Goal: Navigation & Orientation: Find specific page/section

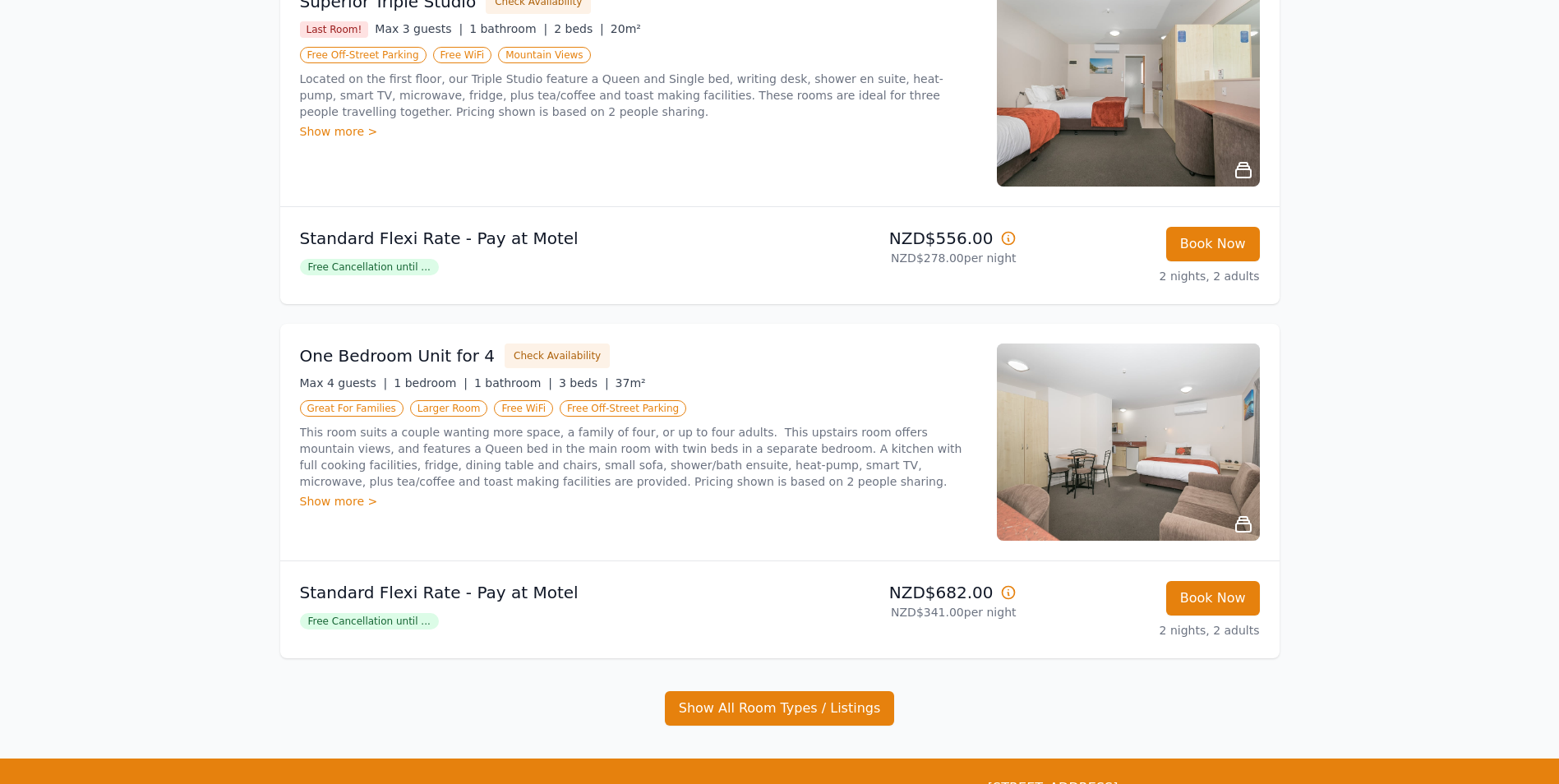
scroll to position [1396, 0]
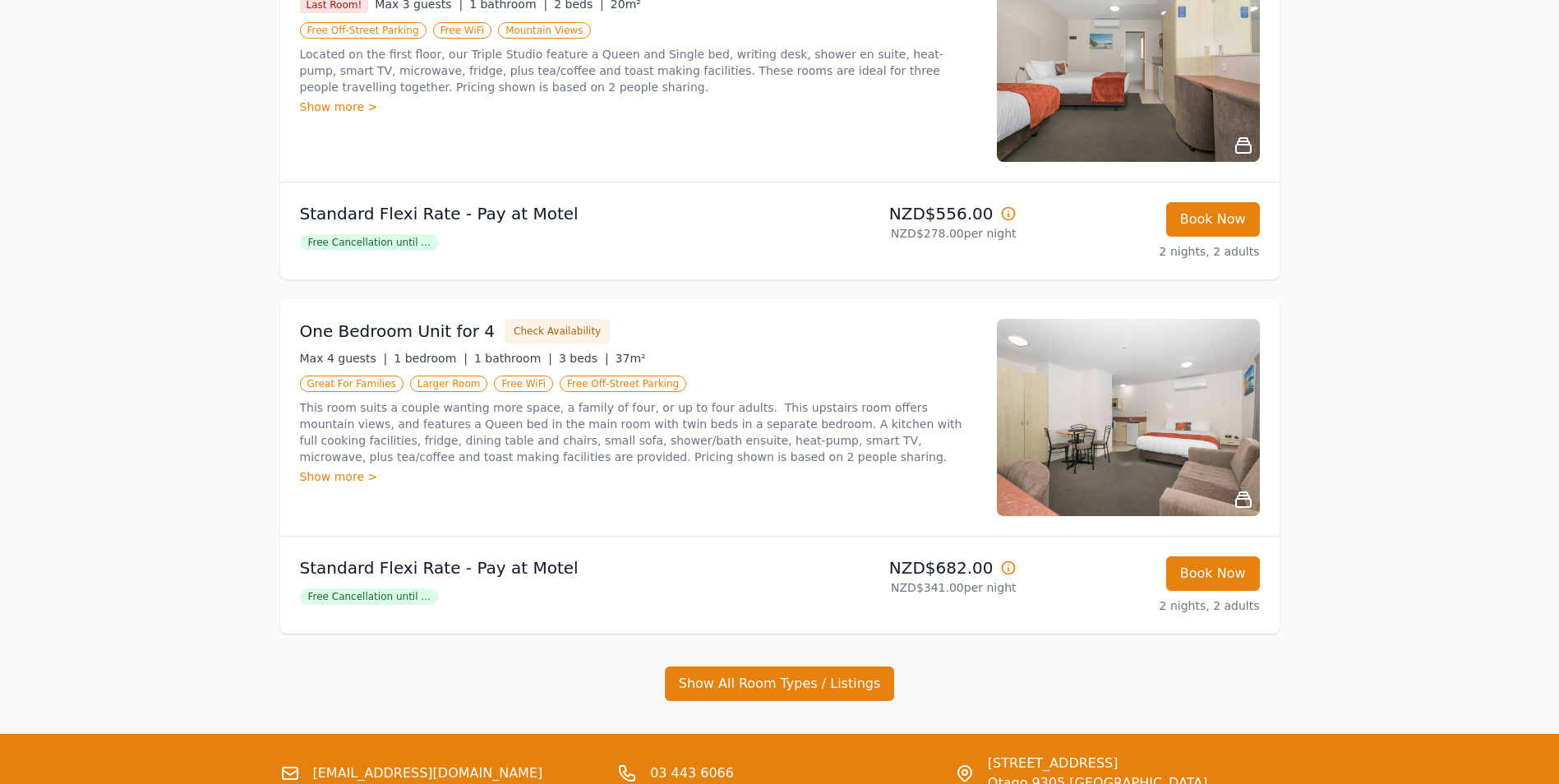
click at [346, 476] on div "Show more >" at bounding box center [638, 477] width 677 height 17
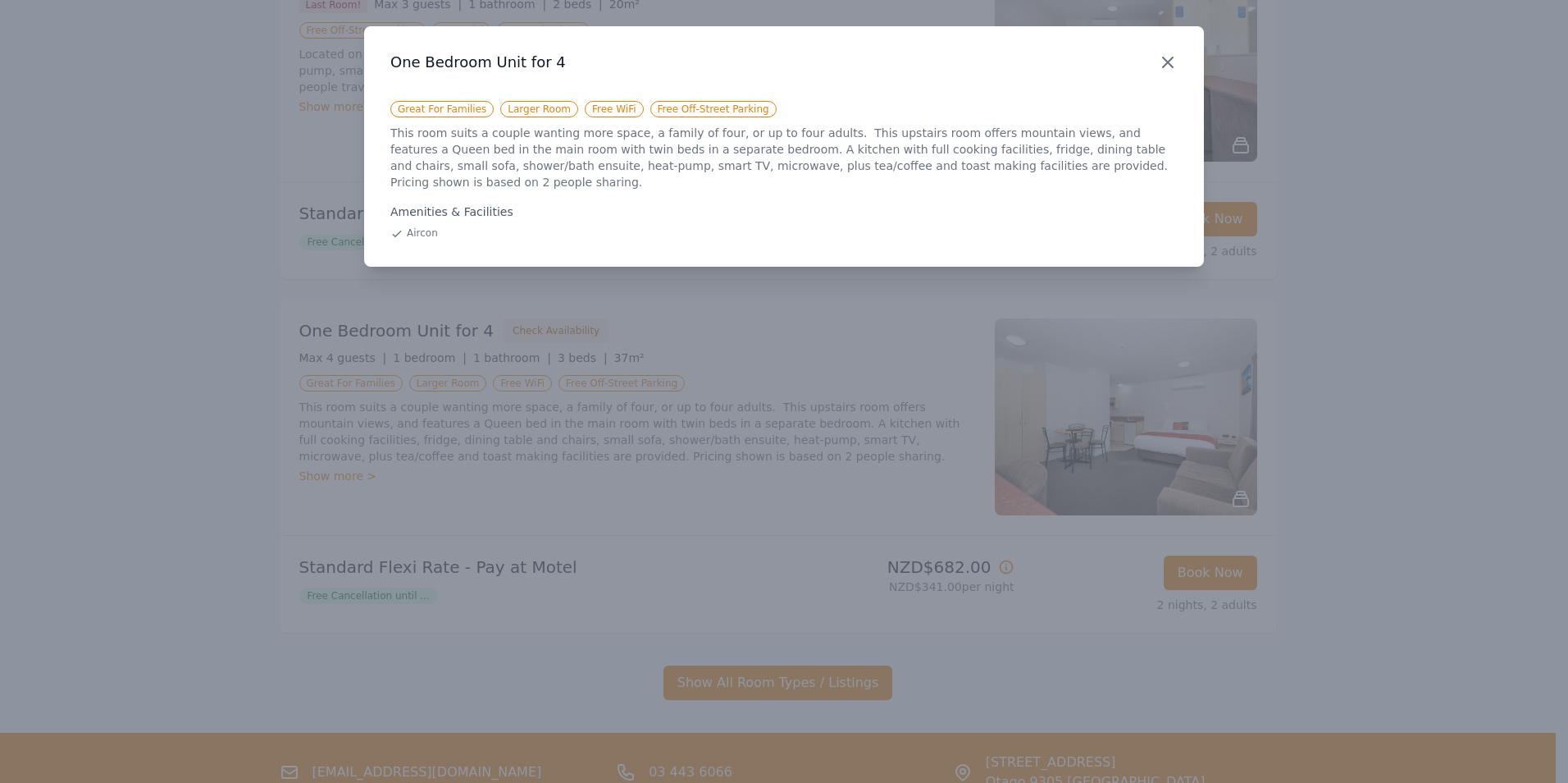
click at [1169, 60] on icon "button" at bounding box center [1168, 63] width 20 height 20
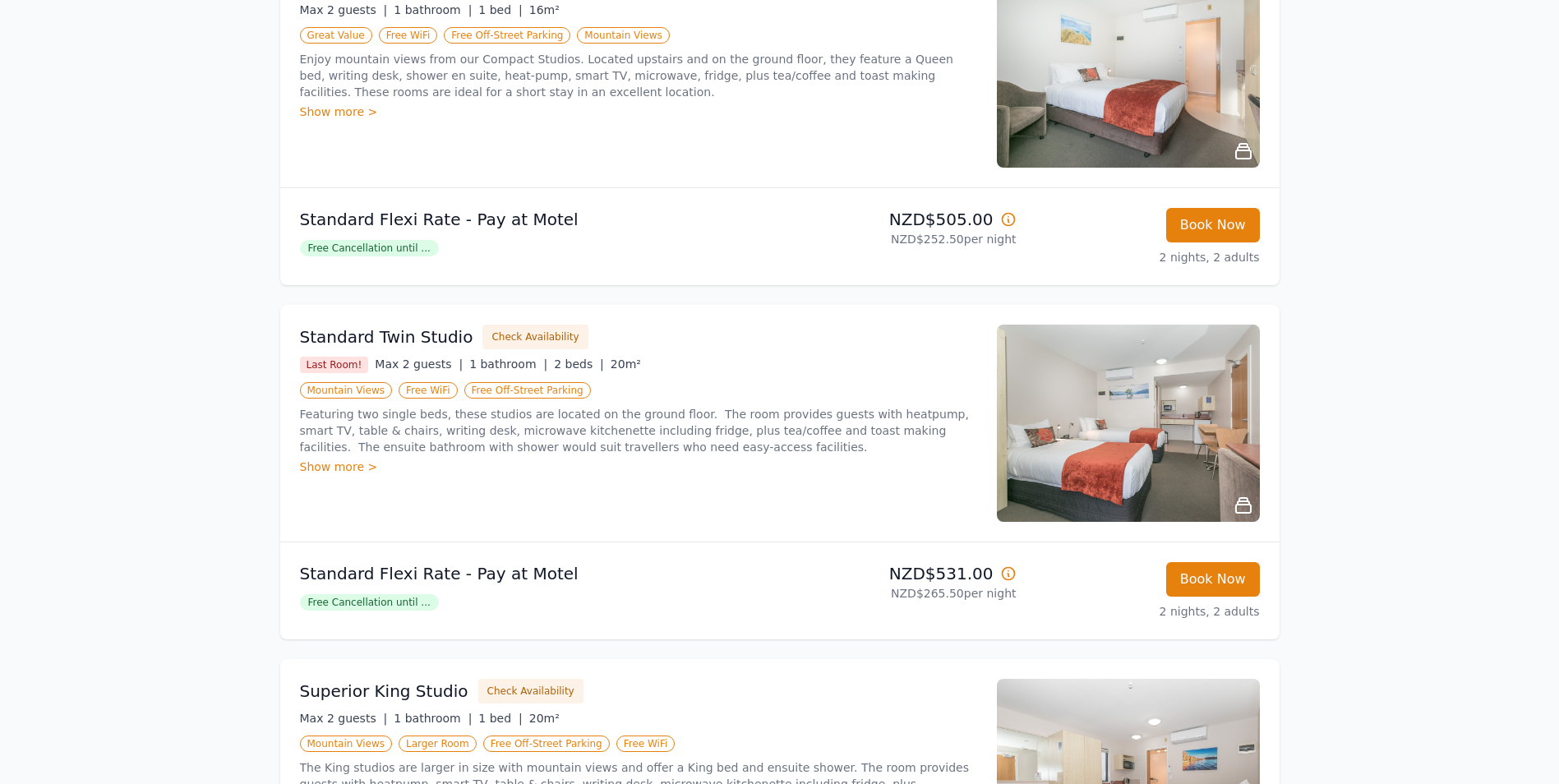
scroll to position [0, 0]
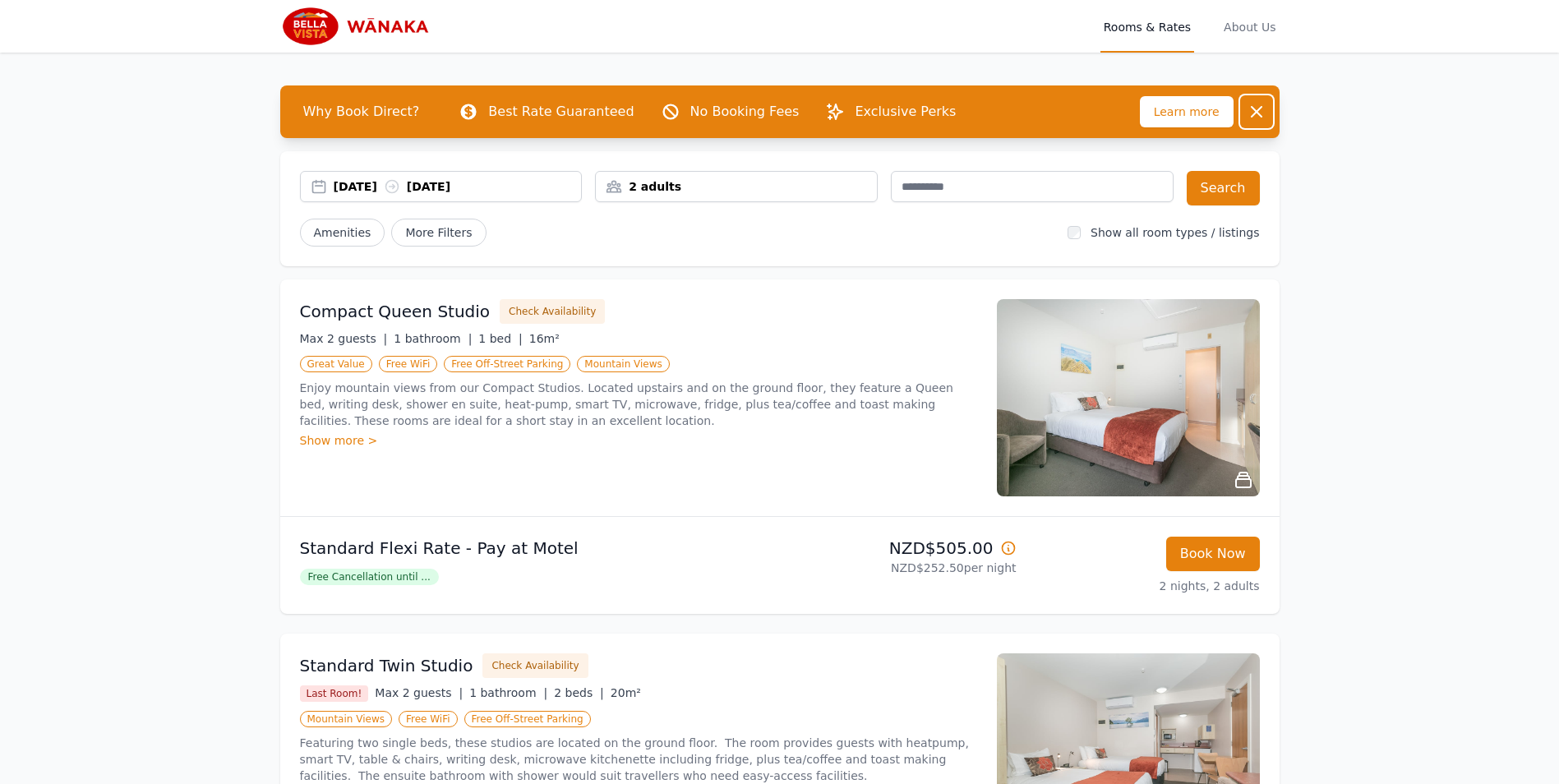
click at [1259, 113] on icon "button" at bounding box center [1257, 112] width 20 height 20
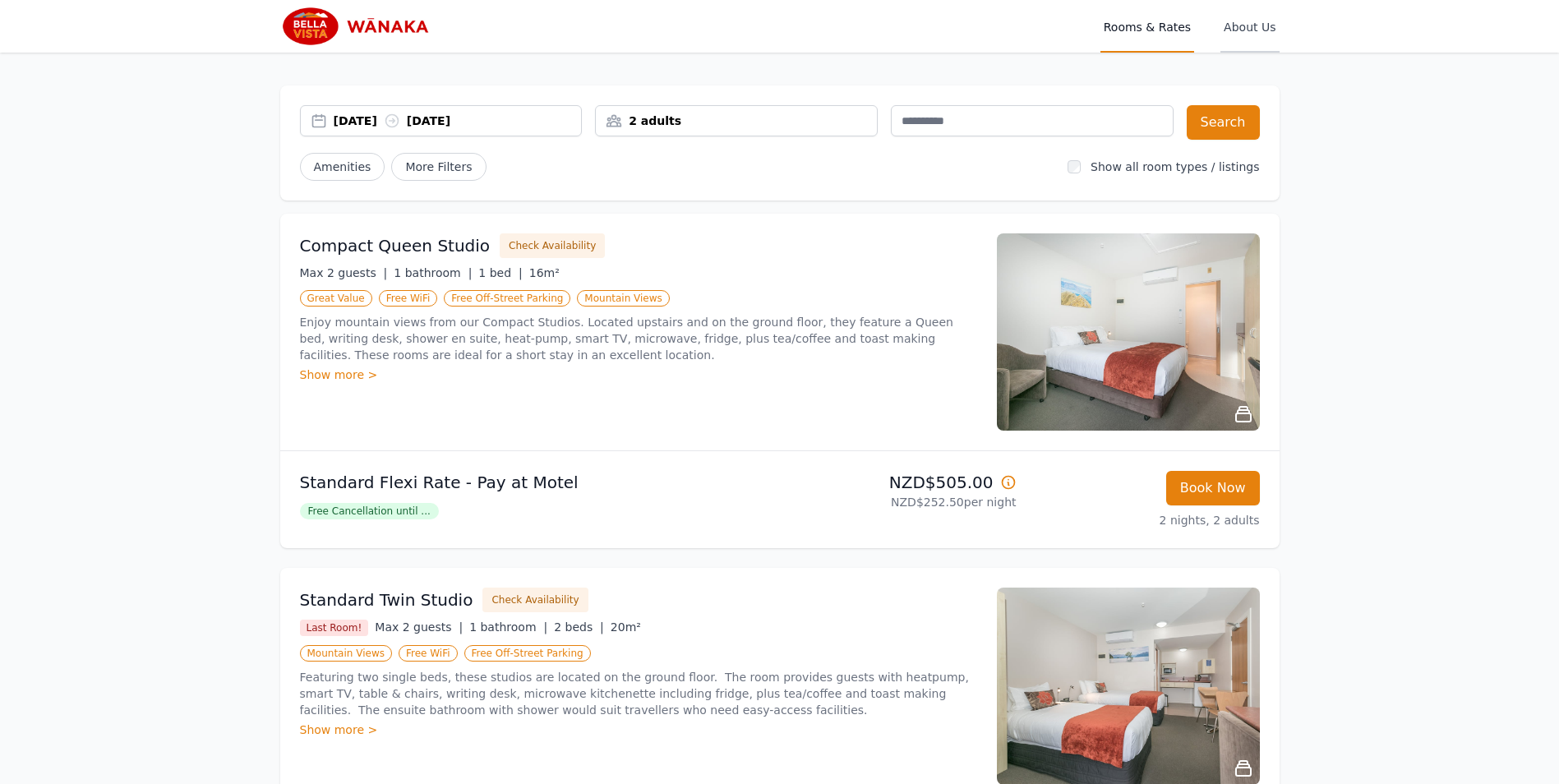
click at [1248, 32] on span "About Us" at bounding box center [1249, 26] width 59 height 53
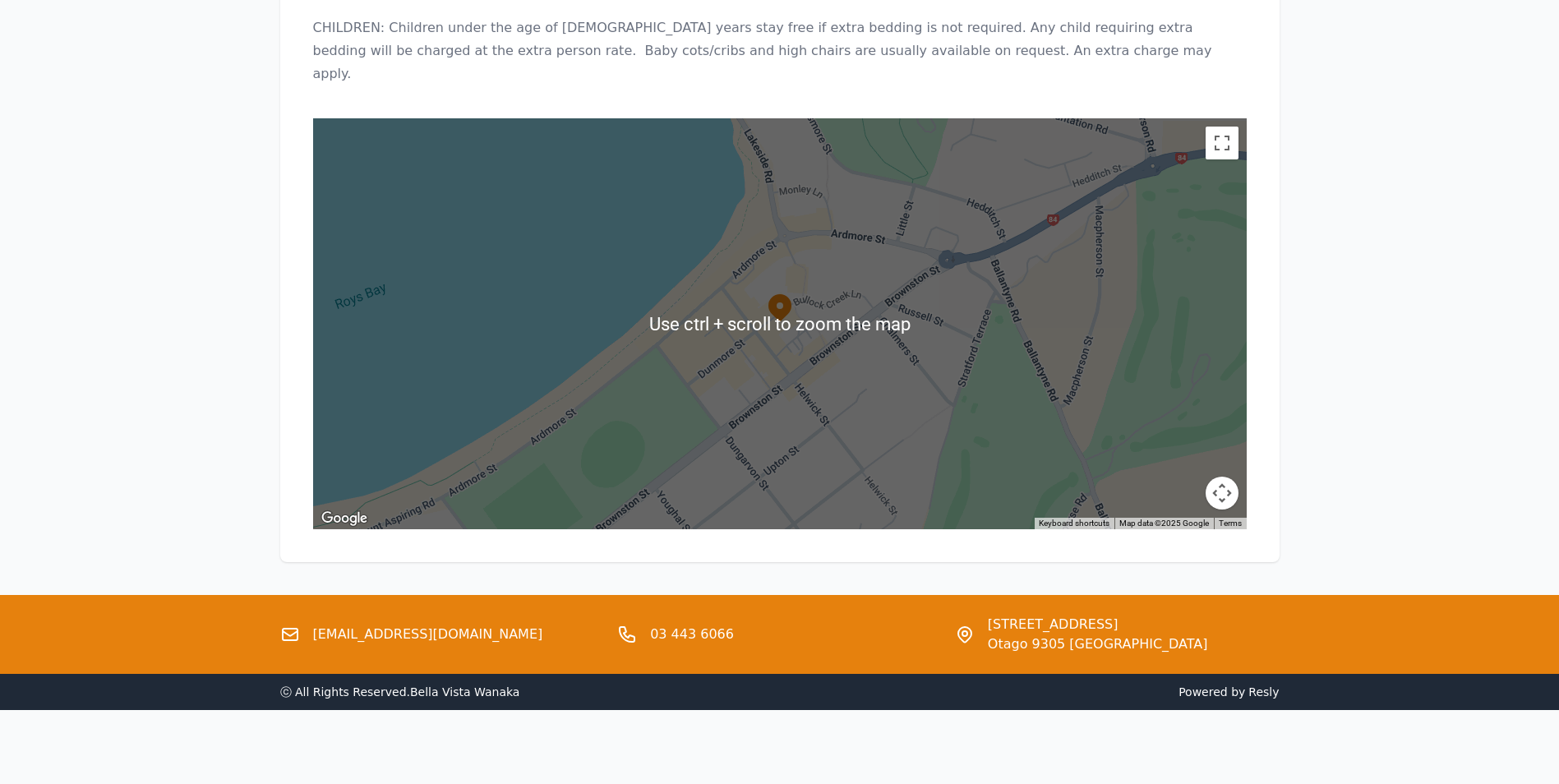
scroll to position [728, 0]
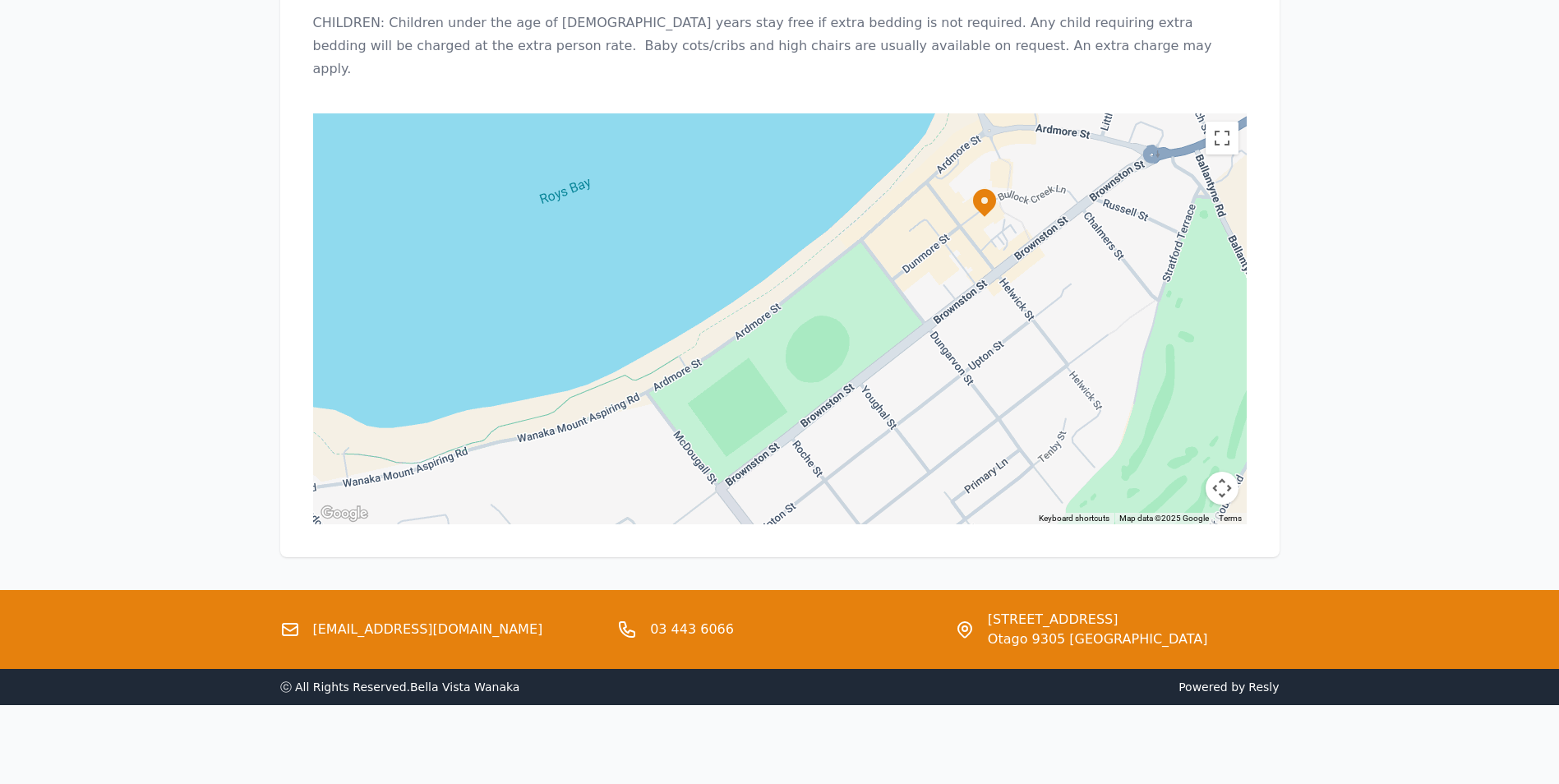
drag, startPoint x: 748, startPoint y: 325, endPoint x: 954, endPoint y: 223, distance: 229.9
click at [954, 223] on div at bounding box center [779, 319] width 933 height 411
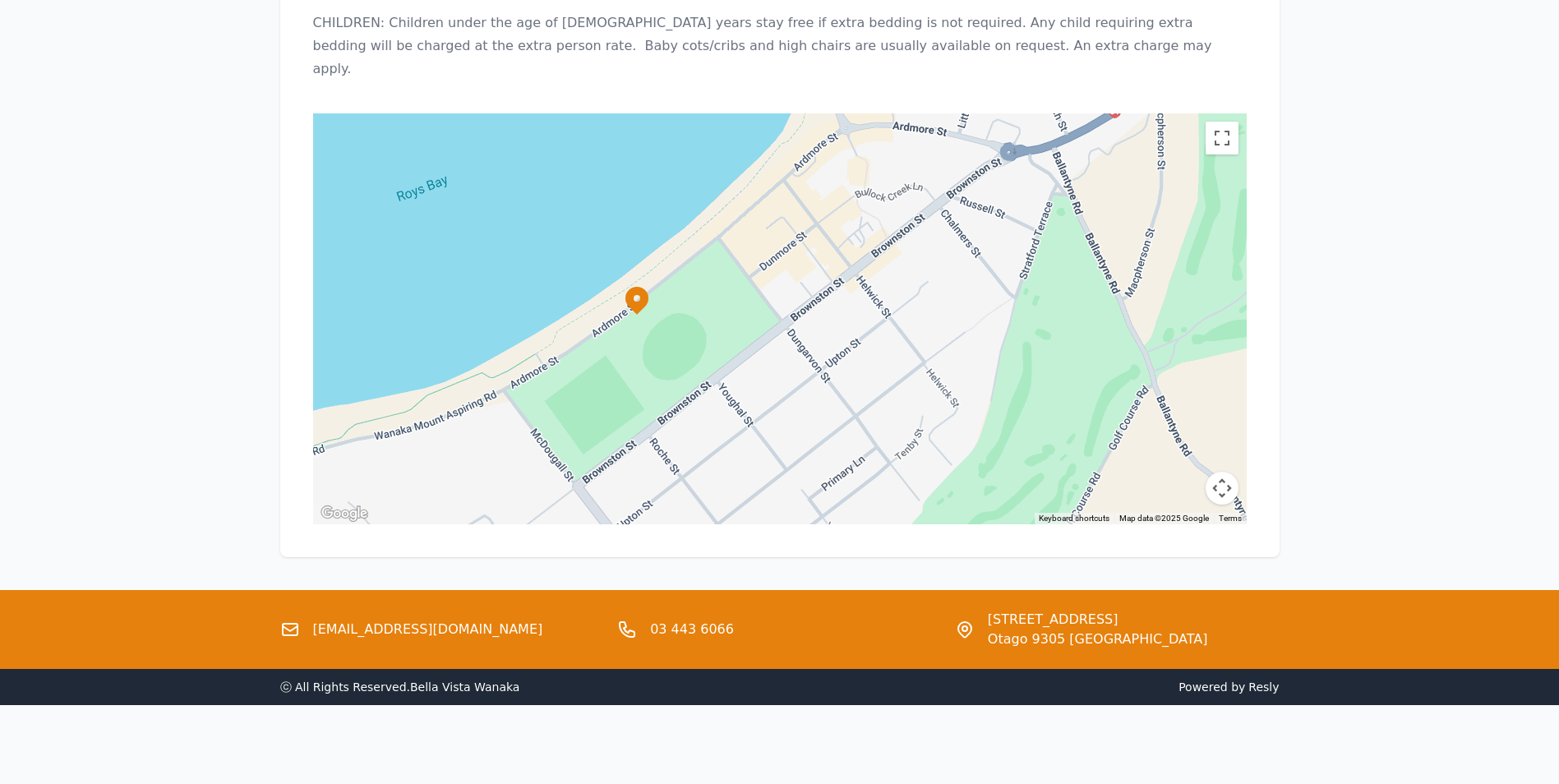
drag, startPoint x: 921, startPoint y: 421, endPoint x: 774, endPoint y: 412, distance: 147.3
click at [774, 412] on div at bounding box center [1425, 760] width 1577 height 887
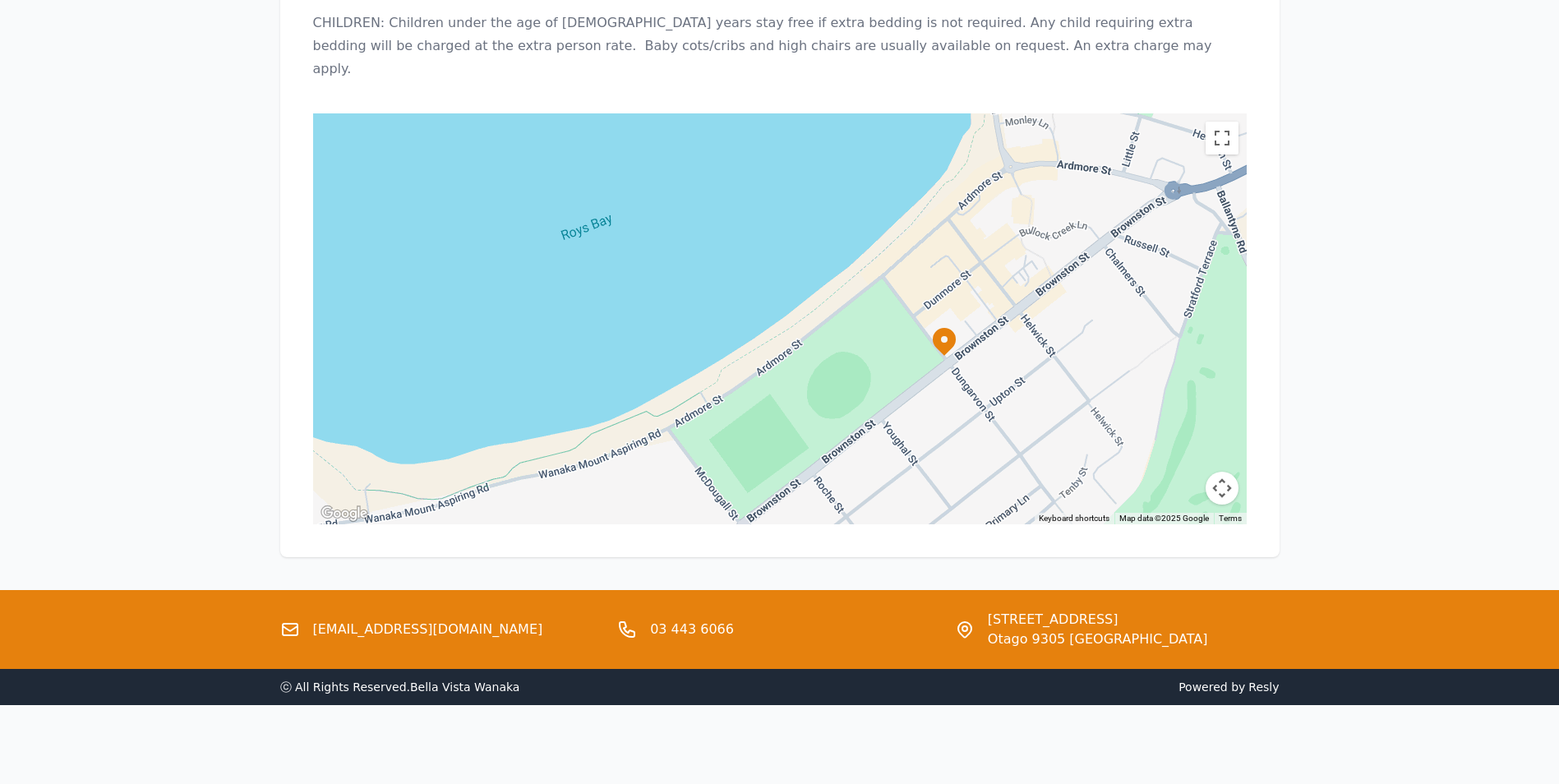
drag, startPoint x: 855, startPoint y: 295, endPoint x: 1021, endPoint y: 336, distance: 171.0
click at [1021, 336] on div at bounding box center [779, 319] width 933 height 411
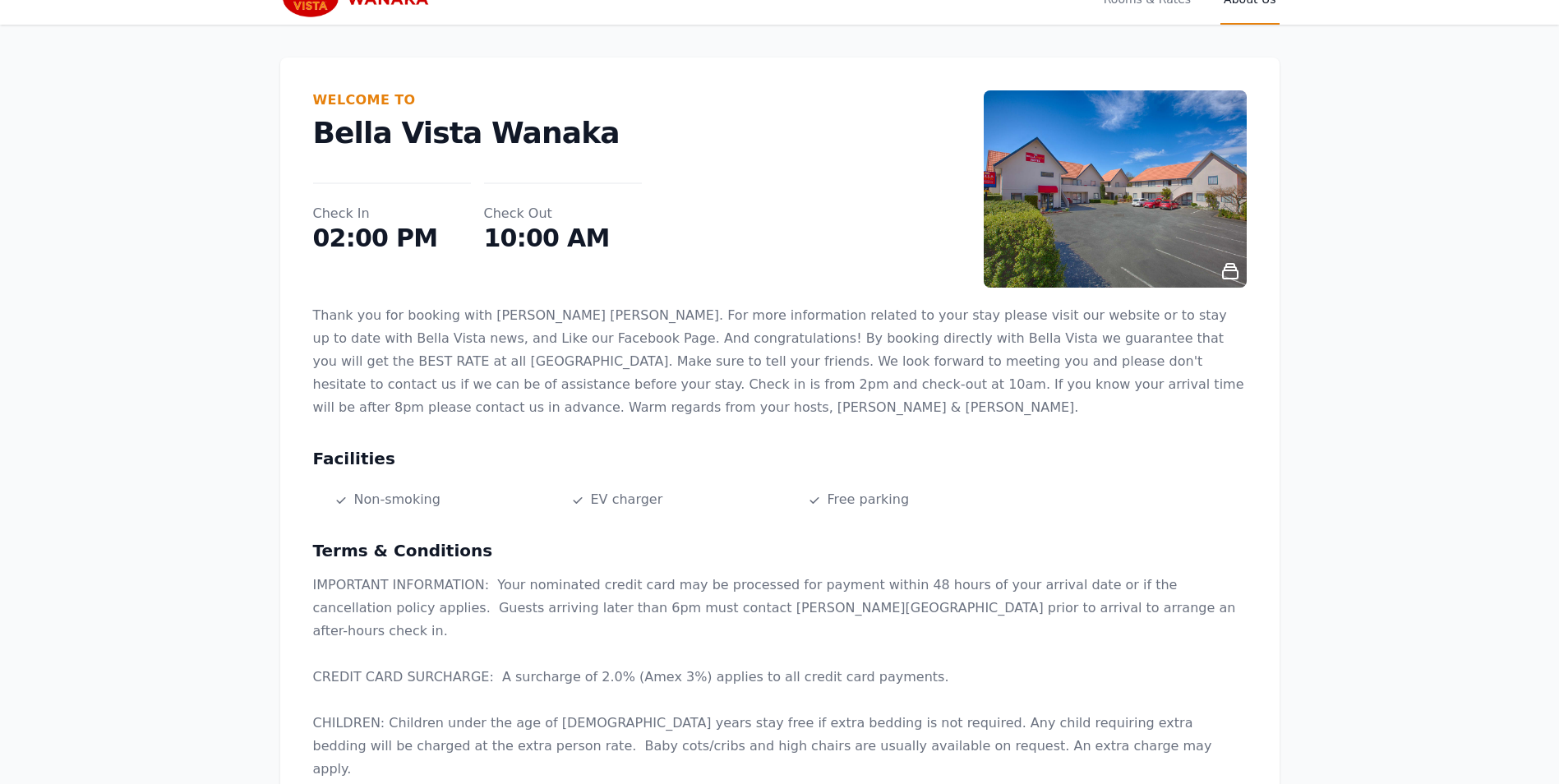
scroll to position [0, 0]
